Goal: Task Accomplishment & Management: Use online tool/utility

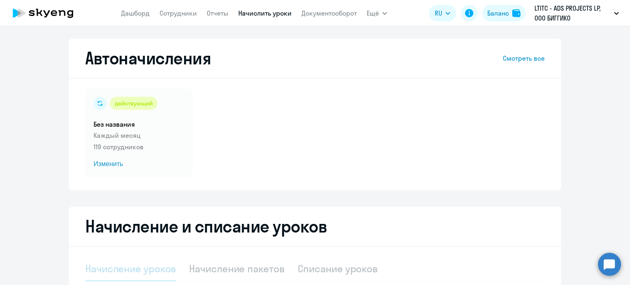
select select "10"
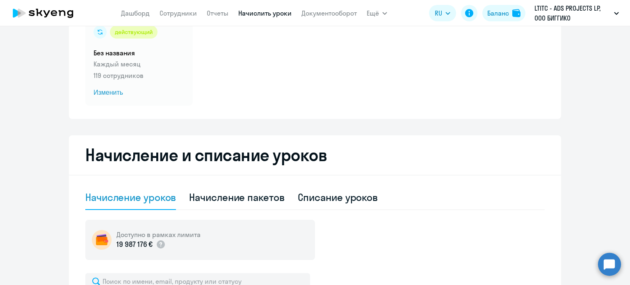
scroll to position [146, 0]
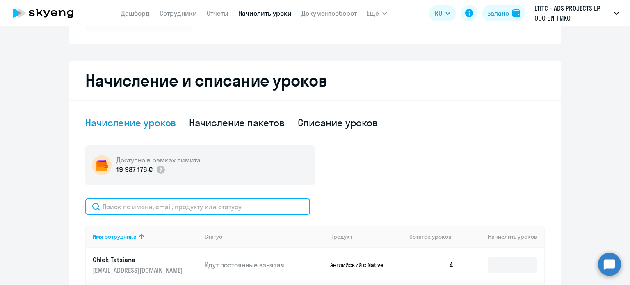
click at [228, 211] on input "text" at bounding box center [197, 206] width 225 height 16
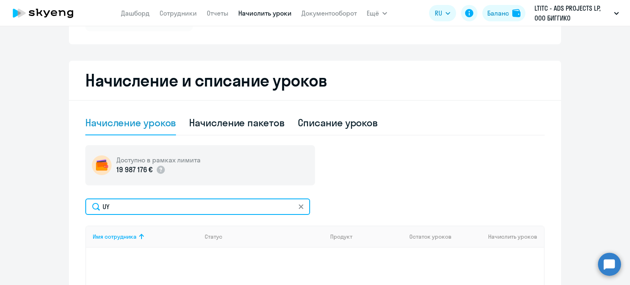
type input "U"
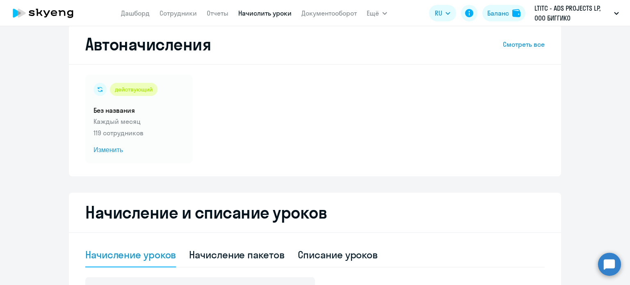
scroll to position [0, 0]
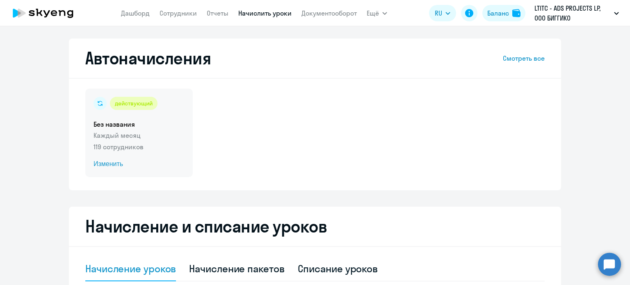
type input "[PERSON_NAME]"
click at [107, 161] on span "Изменить" at bounding box center [138, 164] width 91 height 10
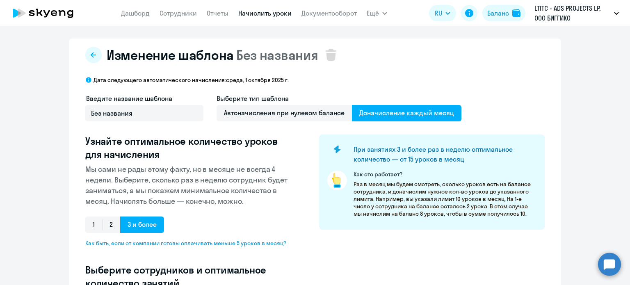
select select "10"
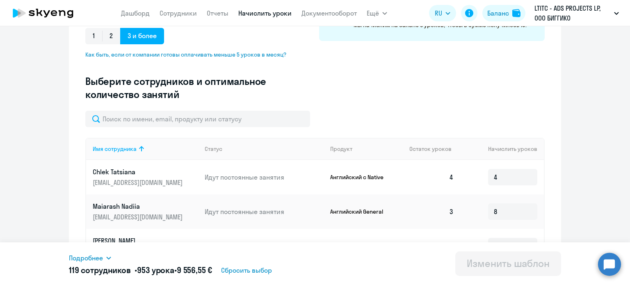
scroll to position [198, 0]
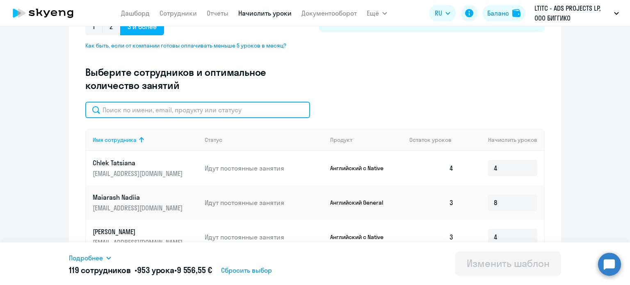
click at [199, 112] on input "text" at bounding box center [197, 110] width 225 height 16
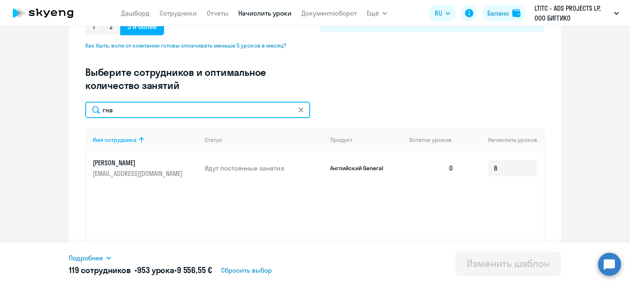
scroll to position [0, 0]
type input "гна"
click at [266, 9] on link "Начислить уроки" at bounding box center [264, 13] width 53 height 8
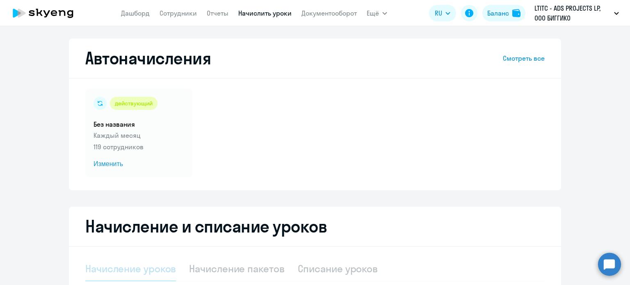
select select "10"
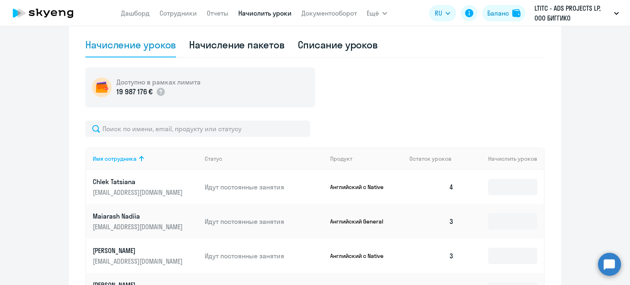
scroll to position [241, 0]
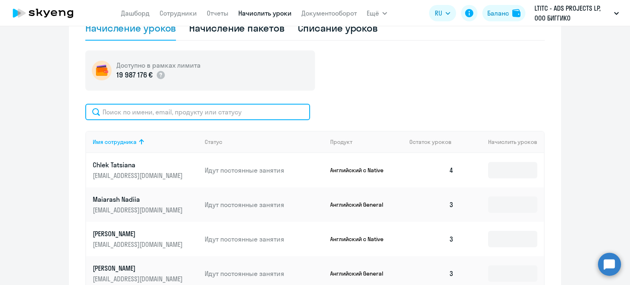
click at [284, 108] on input "text" at bounding box center [197, 112] width 225 height 16
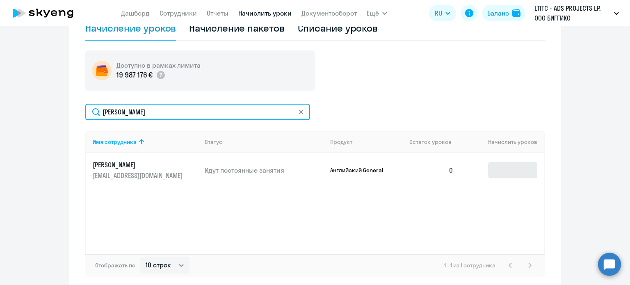
type input "[PERSON_NAME]"
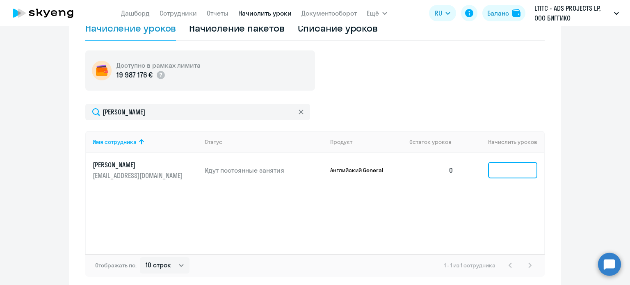
click at [509, 171] on input at bounding box center [512, 170] width 49 height 16
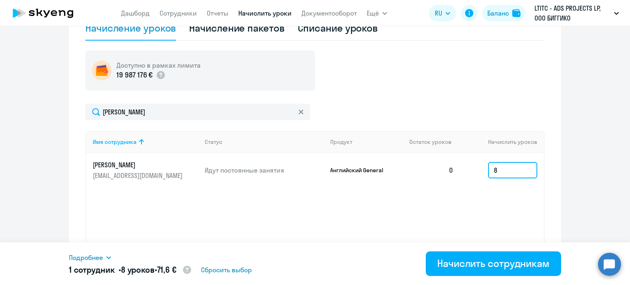
type input "8"
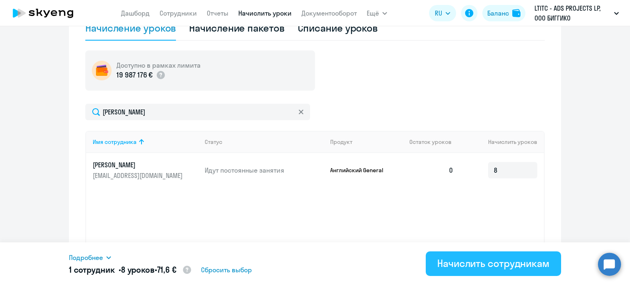
click at [495, 261] on div "Начислить сотрудникам" at bounding box center [493, 263] width 112 height 13
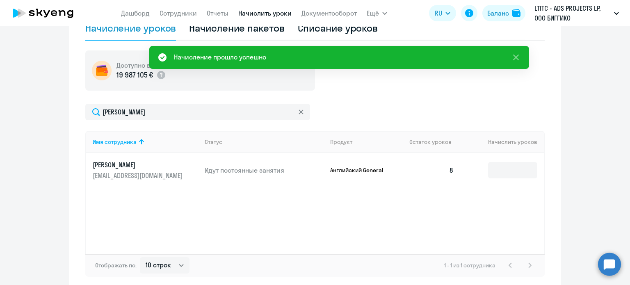
click at [150, 3] on app-header "[PERSON_NAME] Отчеты Начислить уроки Документооборот Ещё Дашборд Сотрудники Отч…" at bounding box center [315, 13] width 630 height 26
click at [146, 13] on link "Дашборд" at bounding box center [135, 13] width 29 height 8
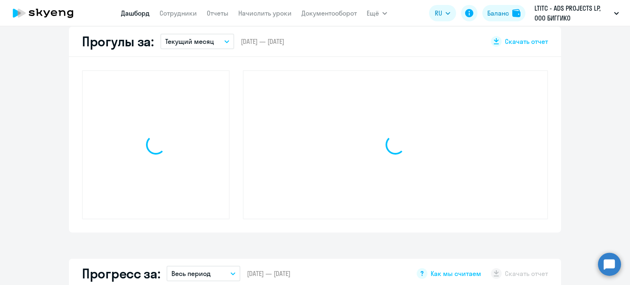
scroll to position [298, 0]
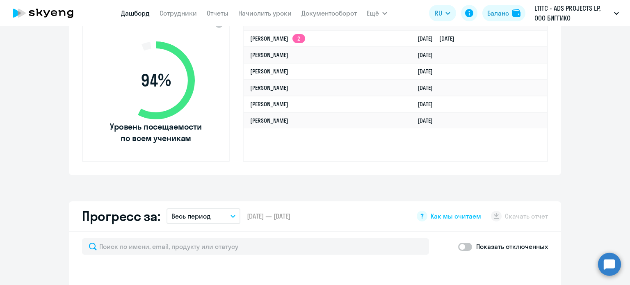
select select "30"
